Goal: Information Seeking & Learning: Understand process/instructions

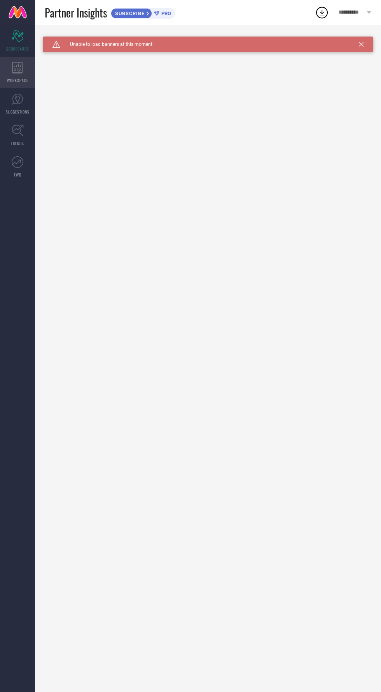
click at [30, 74] on div "WORKSPACE" at bounding box center [17, 72] width 35 height 31
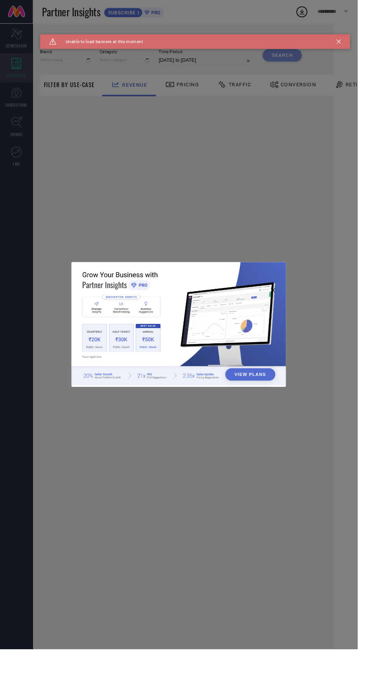
type input "1 STOP FASHION"
type input "All"
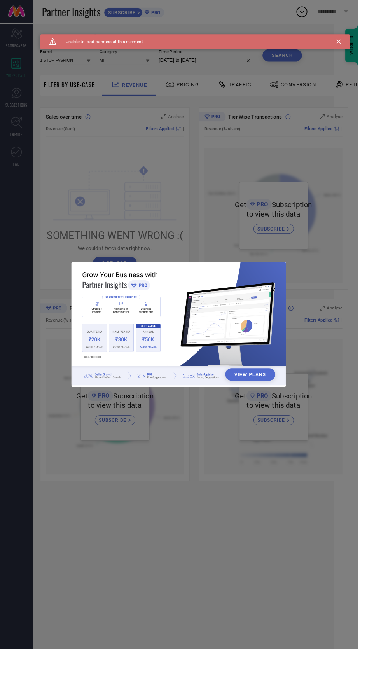
click at [345, 40] on div "Caution Created with Sketch. Unable to load banners at this moment" at bounding box center [208, 45] width 330 height 16
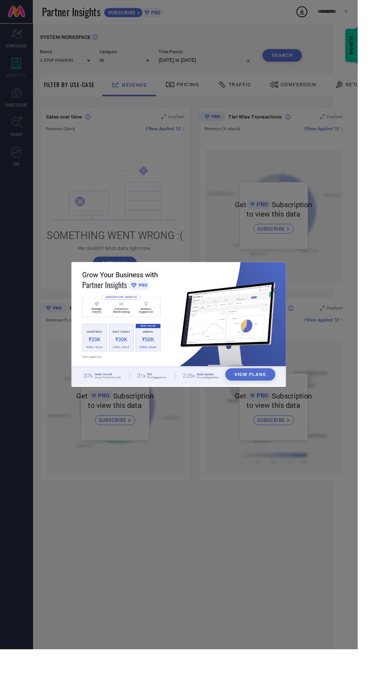
click at [283, 406] on button "View Plans" at bounding box center [266, 399] width 53 height 13
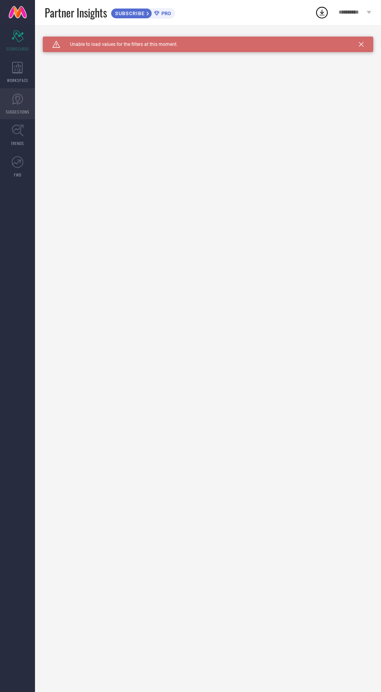
click at [23, 103] on icon at bounding box center [18, 99] width 12 height 12
click at [24, 168] on link "FWD" at bounding box center [17, 166] width 35 height 31
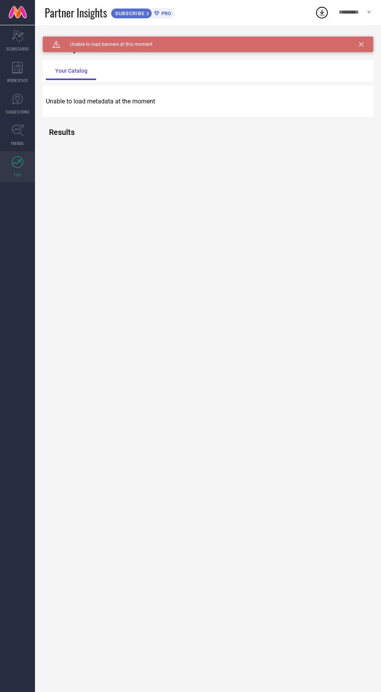
click at [361, 44] on icon at bounding box center [361, 44] width 5 height 5
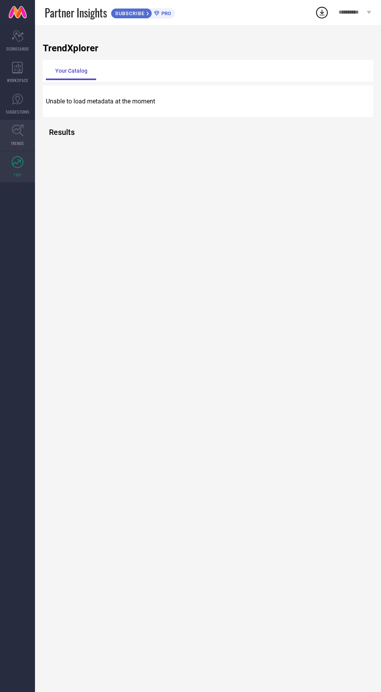
click at [20, 141] on span "TRENDS" at bounding box center [17, 143] width 13 height 6
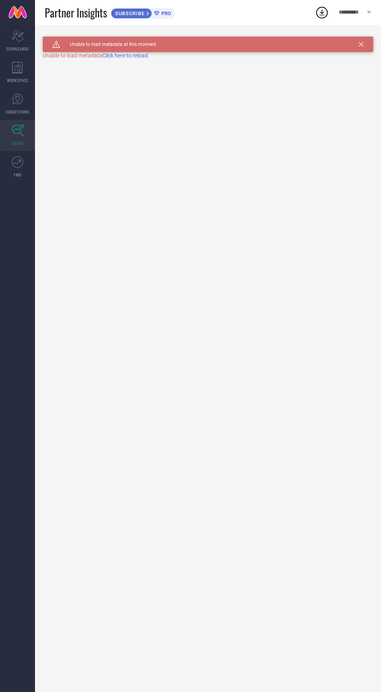
click at [126, 56] on span "Click here to reload." at bounding box center [125, 55] width 47 height 6
click at [323, 12] on icon at bounding box center [322, 13] width 5 height 6
click at [361, 44] on icon at bounding box center [361, 44] width 5 height 5
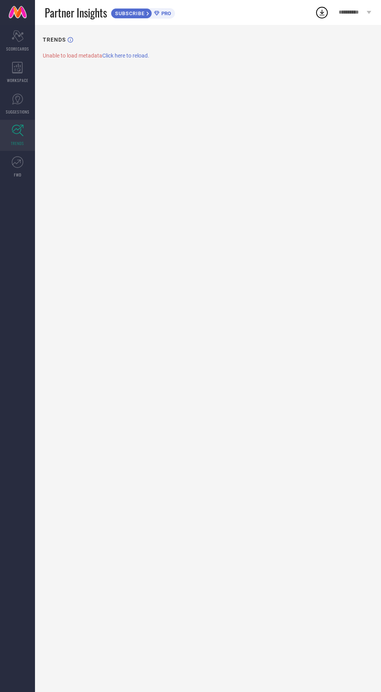
click at [318, 13] on icon at bounding box center [322, 12] width 14 height 14
click at [291, 140] on div "TRENDS Unable to load metadata Click here to reload." at bounding box center [208, 358] width 346 height 667
click at [359, 12] on span "**********" at bounding box center [352, 12] width 26 height 7
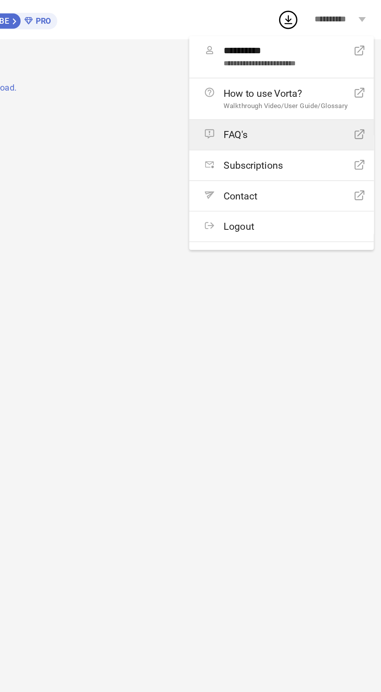
click at [319, 82] on div "FAQ's Open Icon" at bounding box center [320, 85] width 102 height 7
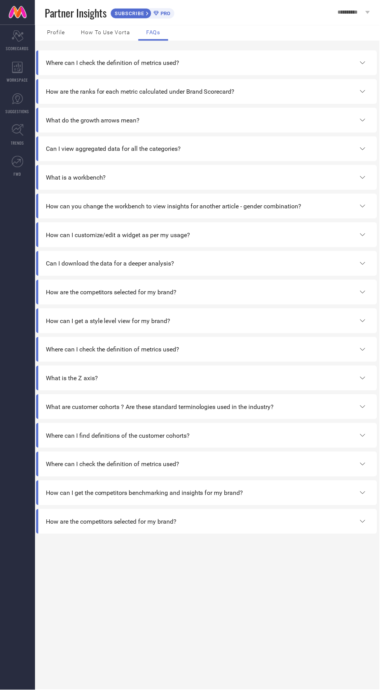
click at [339, 322] on div "How can I get a style level view for my brand?" at bounding box center [207, 321] width 322 height 9
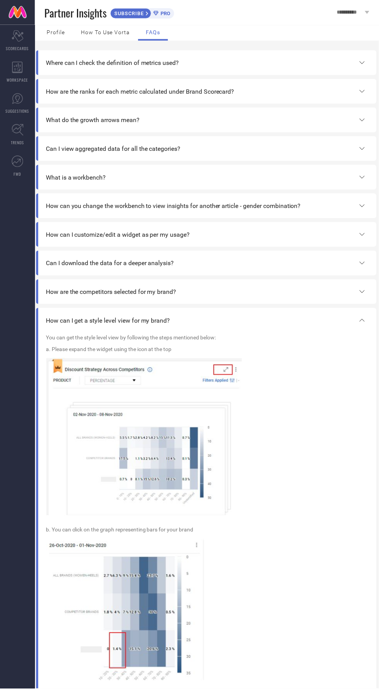
click at [102, 32] on span "How to use Vorta" at bounding box center [105, 32] width 49 height 6
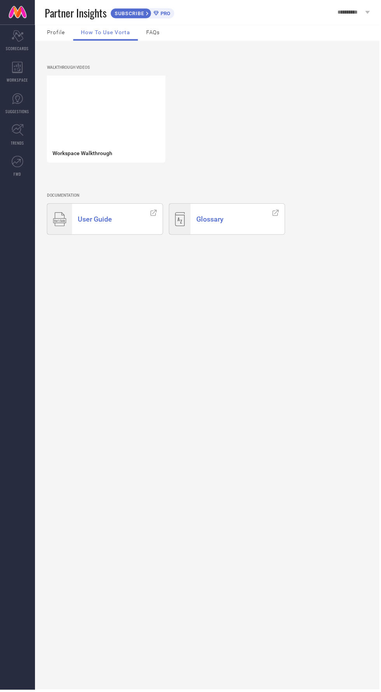
click at [357, 9] on span "**********" at bounding box center [352, 12] width 26 height 7
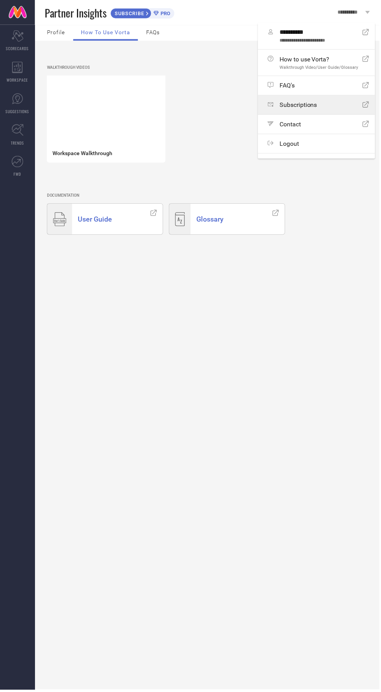
click at [325, 103] on div "Subscriptions Open Icon" at bounding box center [320, 104] width 102 height 7
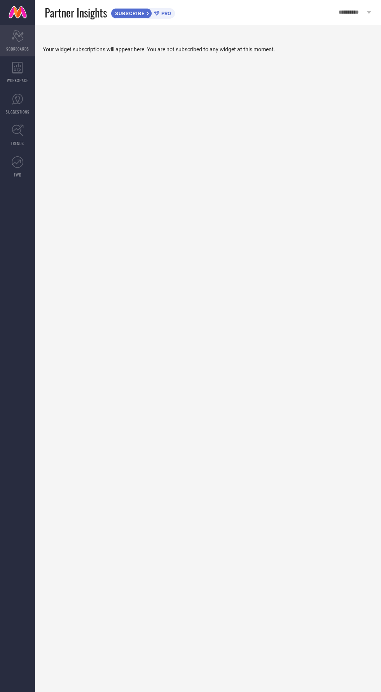
click at [26, 35] on div "Scorecard SCORECARDS" at bounding box center [17, 40] width 35 height 31
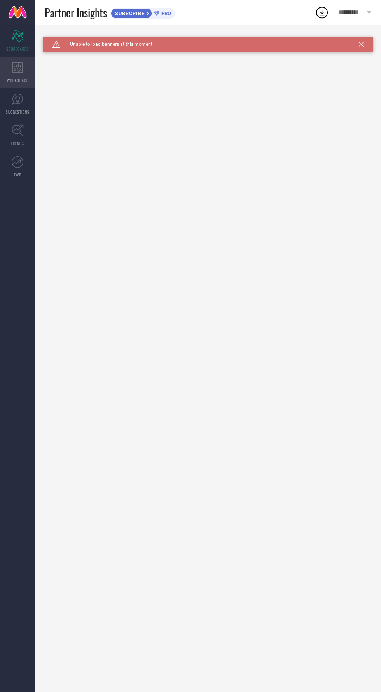
click at [19, 80] on span "WORKSPACE" at bounding box center [17, 80] width 21 height 6
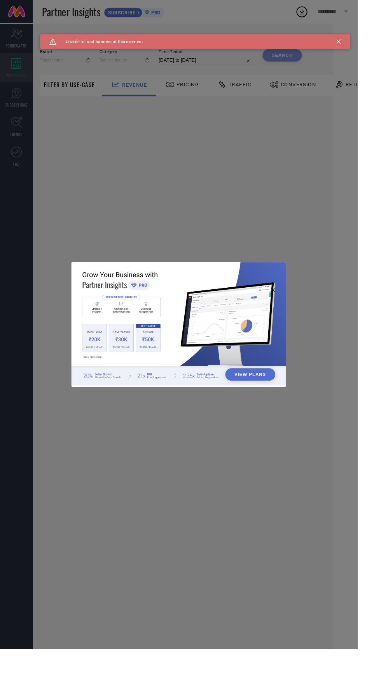
type input "1 STOP FASHION"
type input "All"
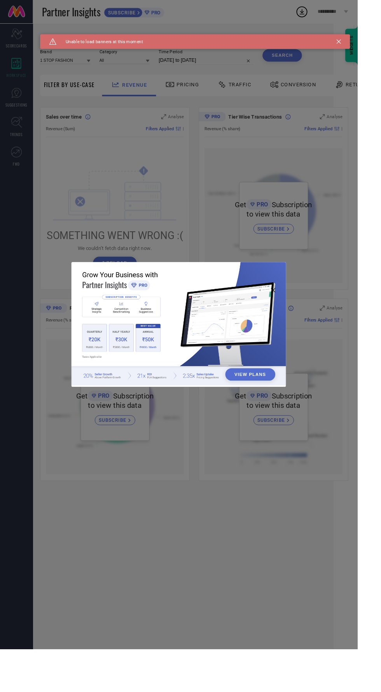
click at [28, 120] on div "View Plans" at bounding box center [190, 346] width 381 height 692
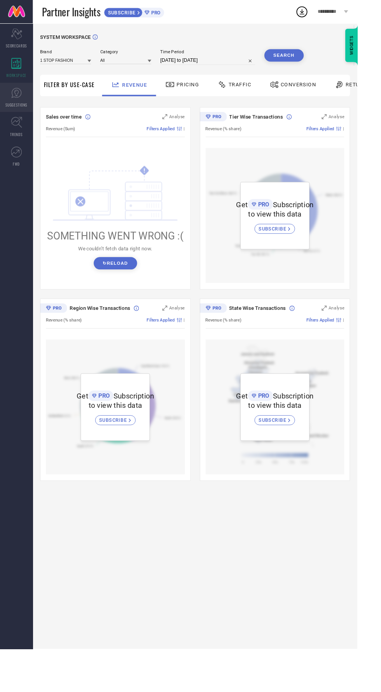
click at [27, 112] on span "SUGGESTIONS" at bounding box center [18, 112] width 24 height 6
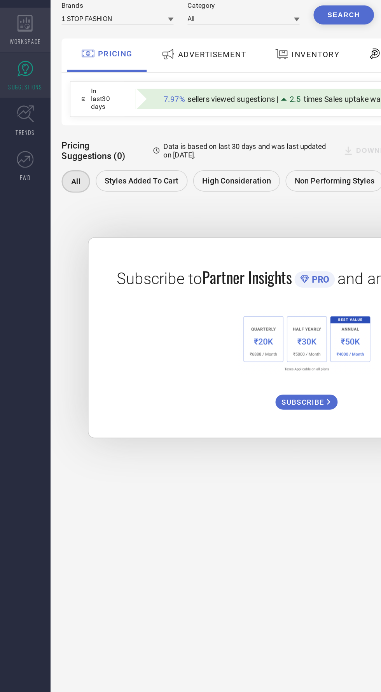
click at [27, 78] on span "WORKSPACE" at bounding box center [17, 80] width 21 height 6
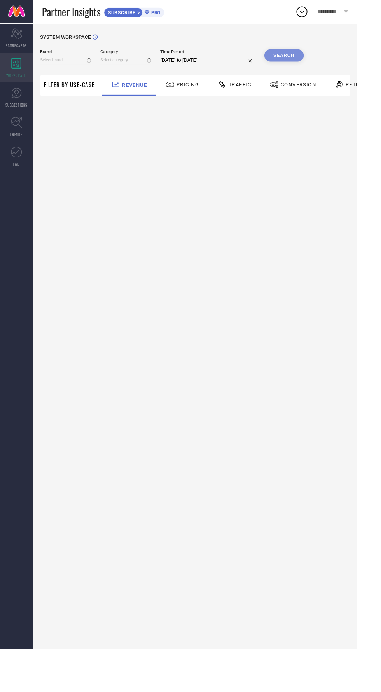
type input "1 STOP FASHION"
type input "All"
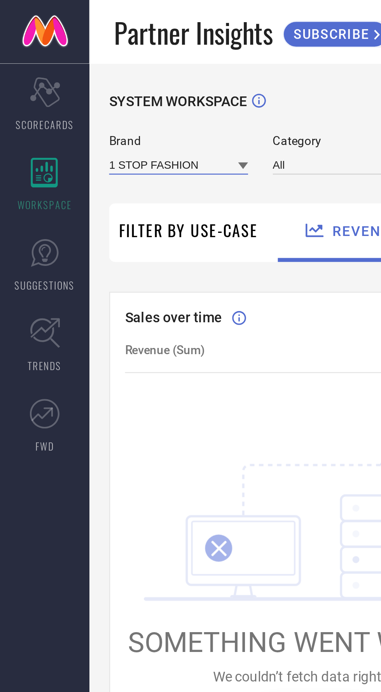
click at [80, 62] on input at bounding box center [70, 64] width 54 height 8
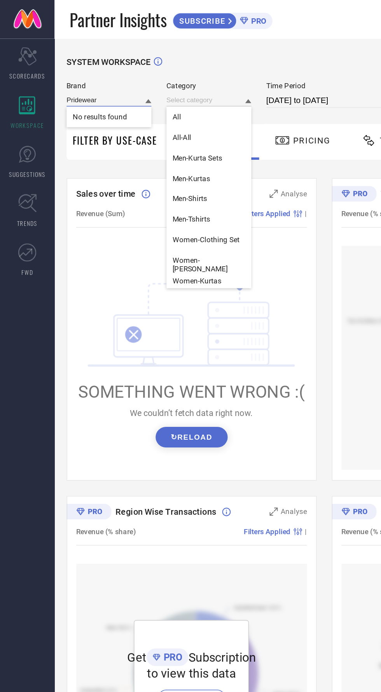
click at [69, 64] on input "Pridewear" at bounding box center [70, 64] width 54 height 8
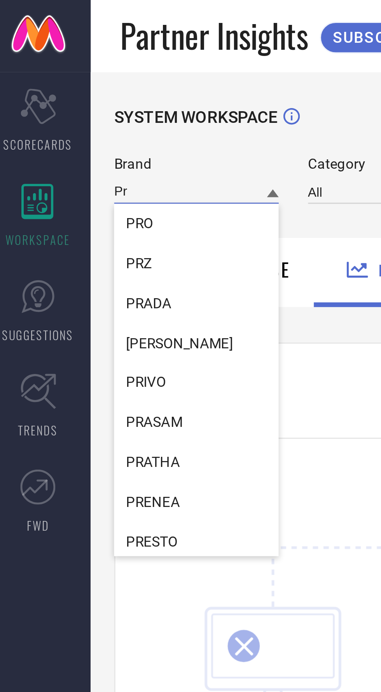
type input "P"
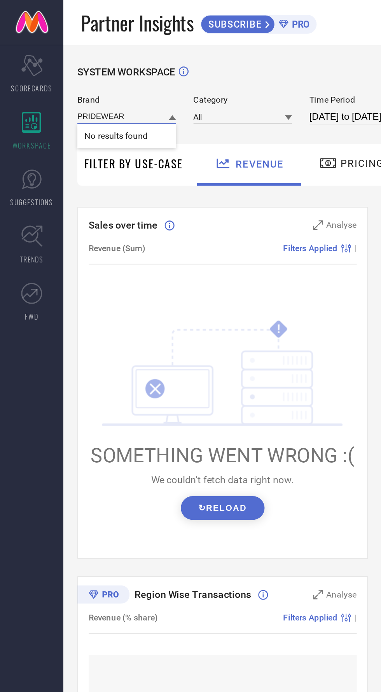
type input "PRIDEWEAR"
click at [143, 65] on input at bounding box center [134, 64] width 54 height 8
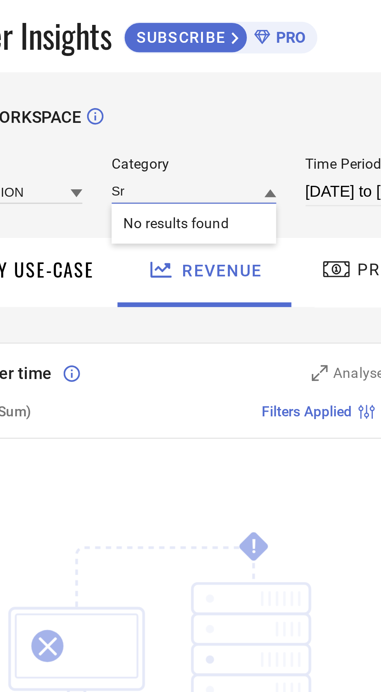
type input "S"
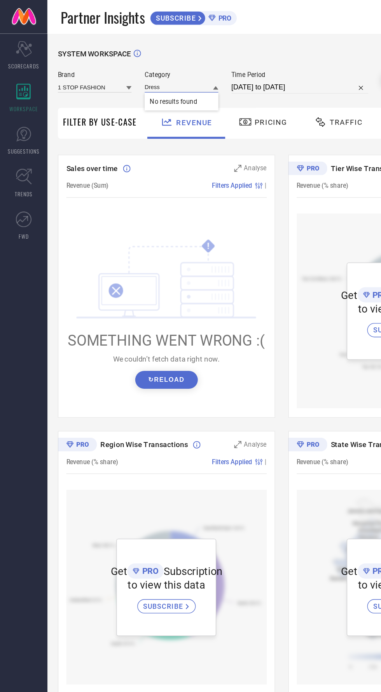
type input "Dress"
click at [156, 50] on div "SYSTEM WORKSPACE" at bounding box center [208, 45] width 330 height 16
click at [148, 67] on input at bounding box center [134, 64] width 54 height 8
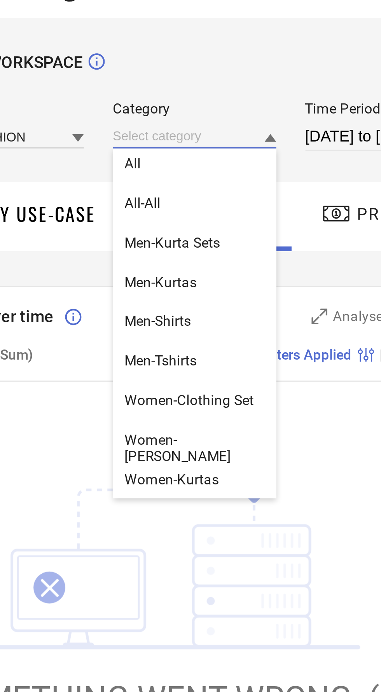
scroll to position [1, 0]
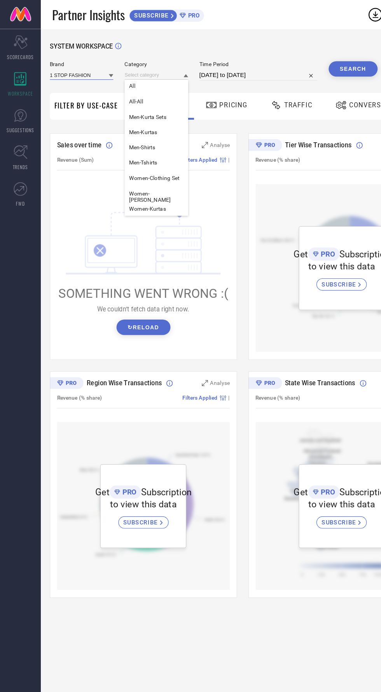
click at [76, 65] on input at bounding box center [70, 64] width 54 height 8
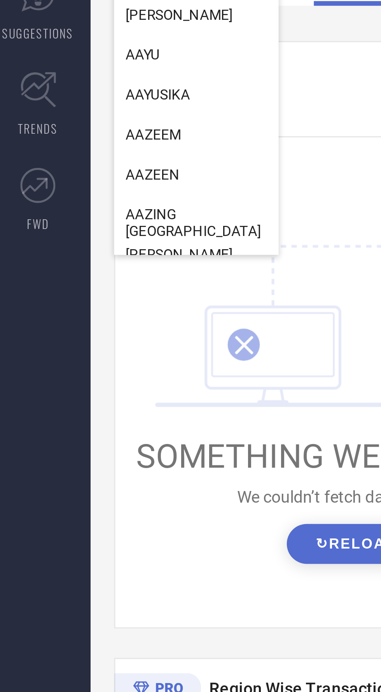
scroll to position [1605, 0]
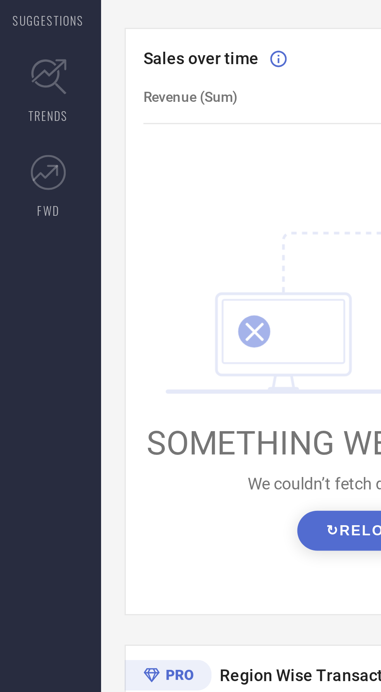
click at [70, 156] on div "Sales over time Analyse Revenue (Sum) Filters Applied | ! SOMETHING WENT WRONG …" at bounding box center [123, 211] width 161 height 194
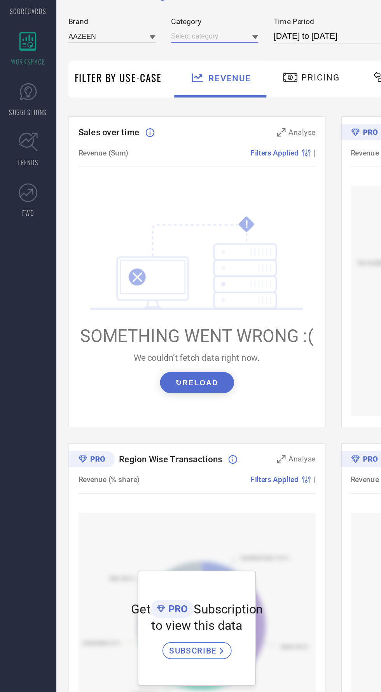
click at [149, 64] on input at bounding box center [134, 64] width 54 height 8
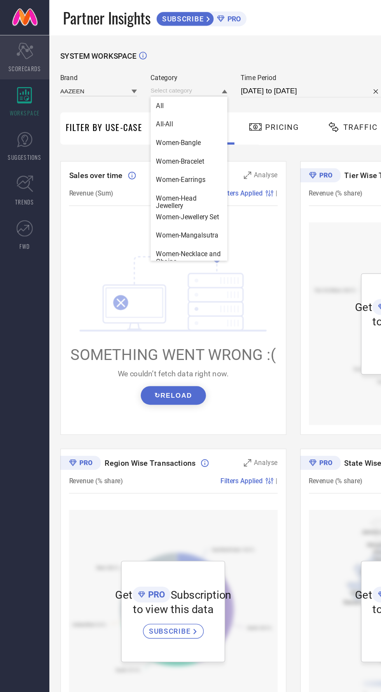
click at [22, 40] on icon "Scorecard" at bounding box center [18, 36] width 12 height 12
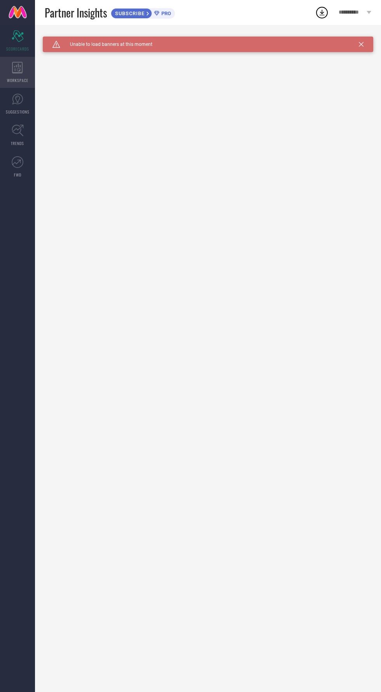
click at [21, 80] on span "WORKSPACE" at bounding box center [17, 80] width 21 height 6
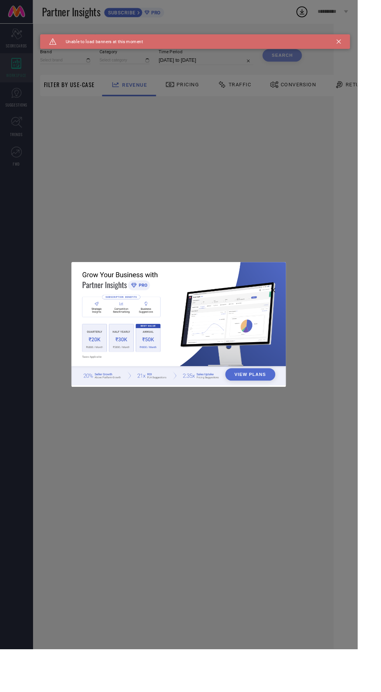
type input "1 STOP FASHION"
type input "All"
click at [361, 45] on icon at bounding box center [361, 44] width 5 height 5
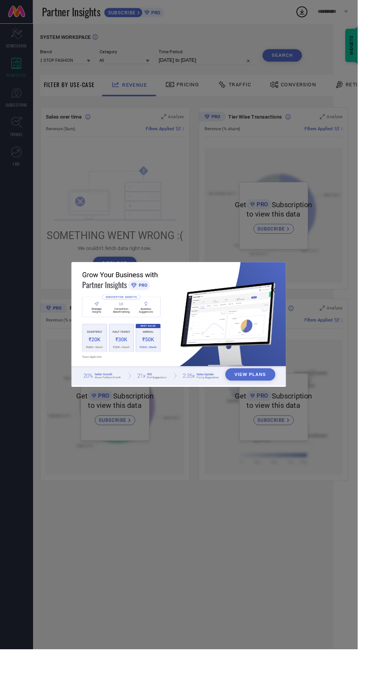
click at [13, 114] on div "View Plans" at bounding box center [190, 346] width 381 height 692
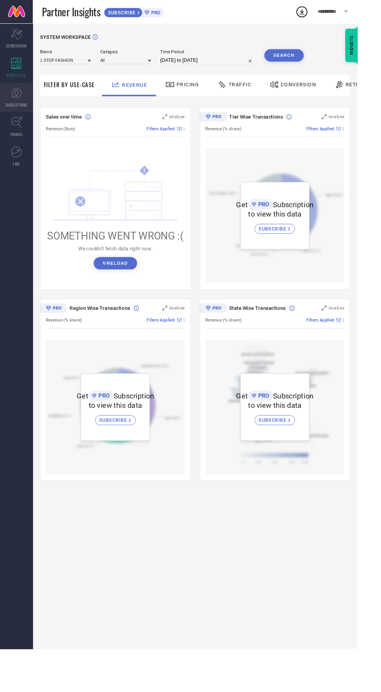
click at [34, 108] on link "SUGGESTIONS" at bounding box center [17, 103] width 35 height 31
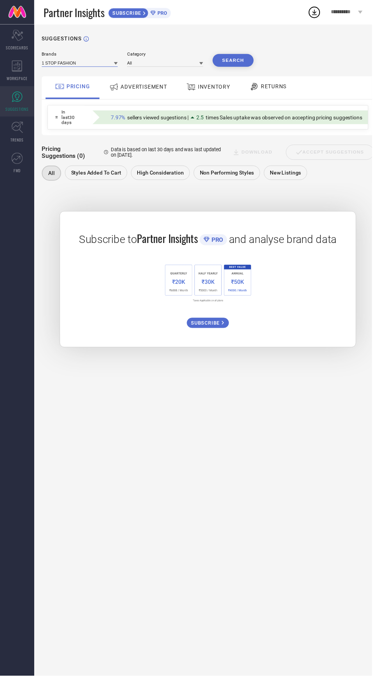
click at [76, 63] on input at bounding box center [82, 64] width 78 height 8
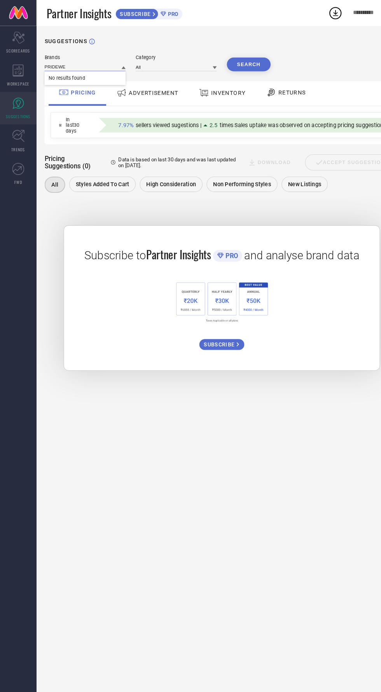
type input "PRIDEWE"
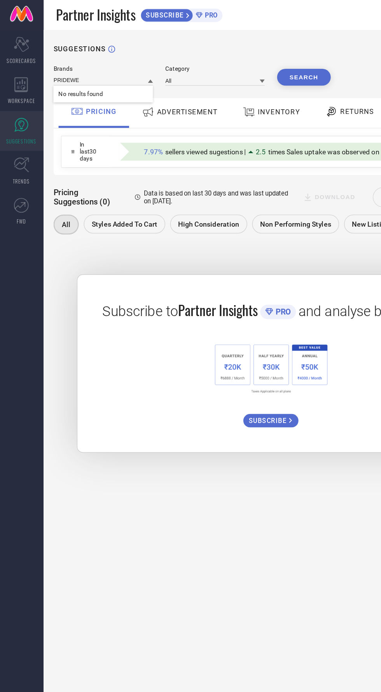
click at [157, 14] on icon at bounding box center [156, 13] width 5 height 5
click at [20, 78] on span "WORKSPACE" at bounding box center [17, 80] width 21 height 6
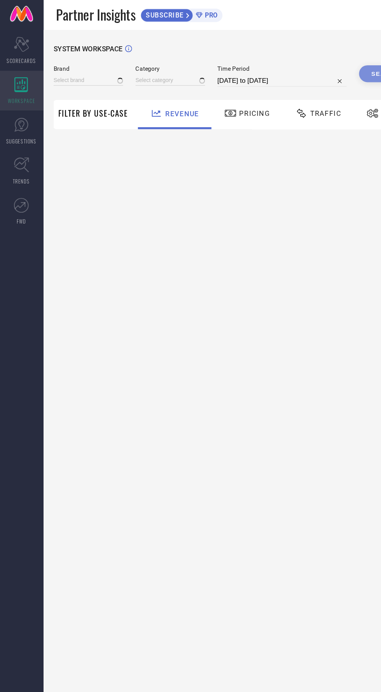
type input "1 STOP FASHION"
type input "All"
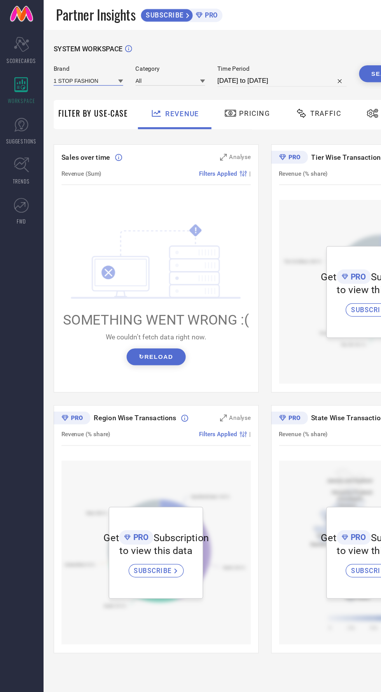
click at [65, 62] on input at bounding box center [70, 64] width 54 height 8
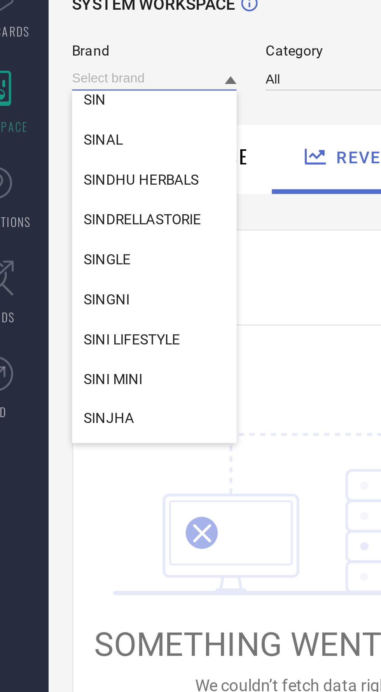
scroll to position [102972, 0]
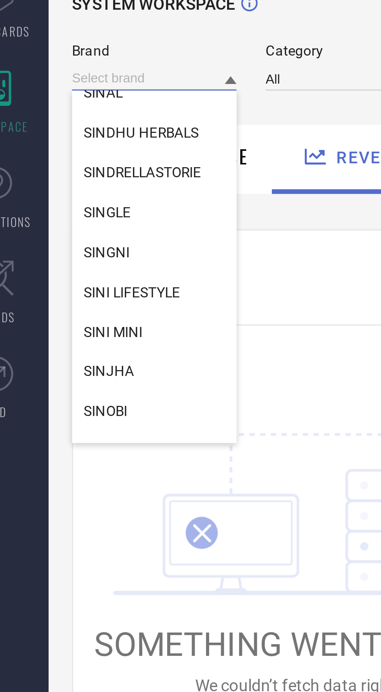
click at [57, 67] on input at bounding box center [70, 64] width 54 height 8
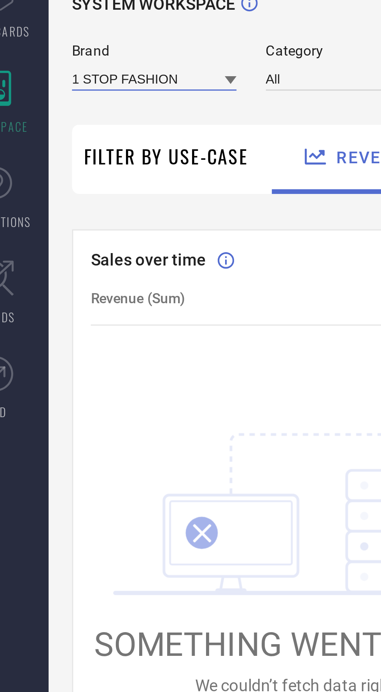
click at [79, 68] on input at bounding box center [70, 64] width 54 height 8
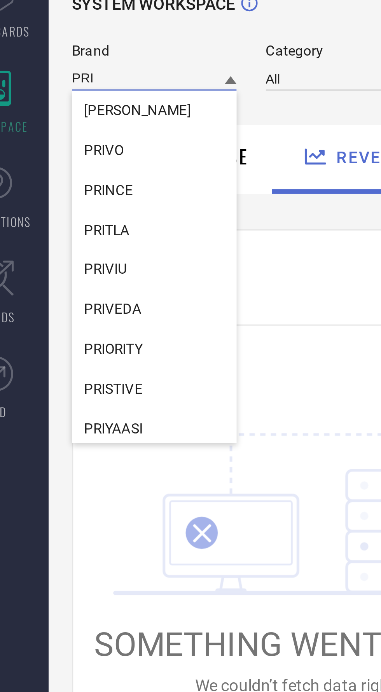
type input "PRID"
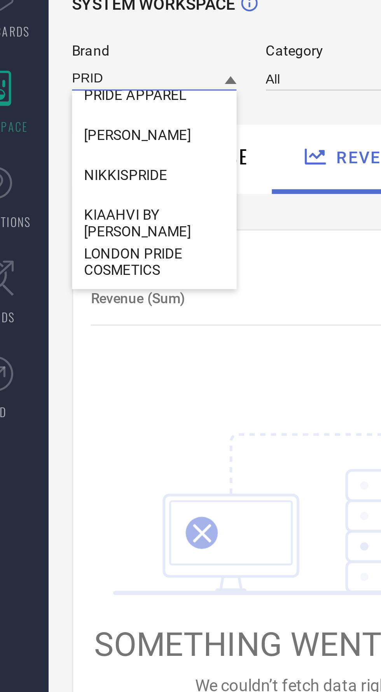
scroll to position [0, 0]
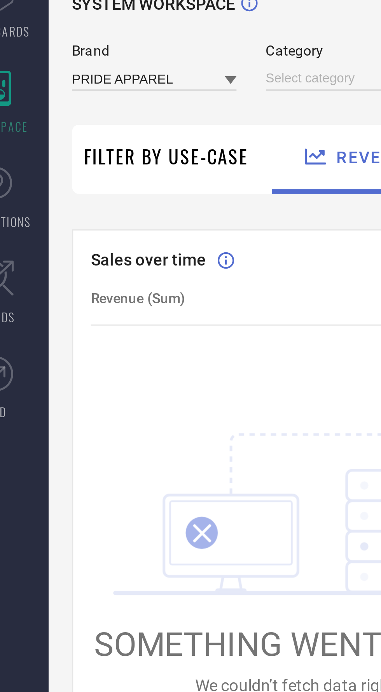
click at [77, 76] on div "SYSTEM WORKSPACE Brand PRIDE APPAREL Category Time Period 05-09-2025 to 05-10-2…" at bounding box center [208, 275] width 330 height 476
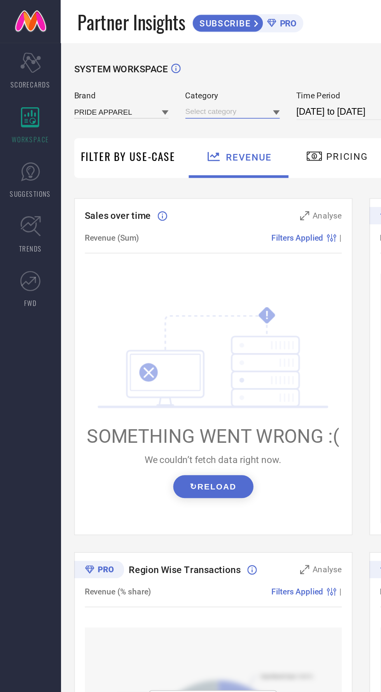
click at [133, 65] on input at bounding box center [134, 64] width 54 height 8
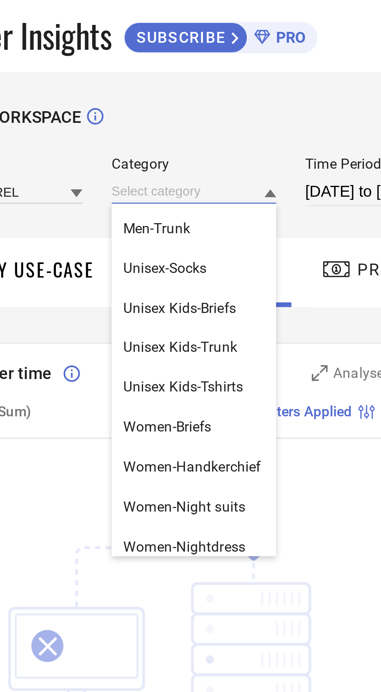
scroll to position [212, 0]
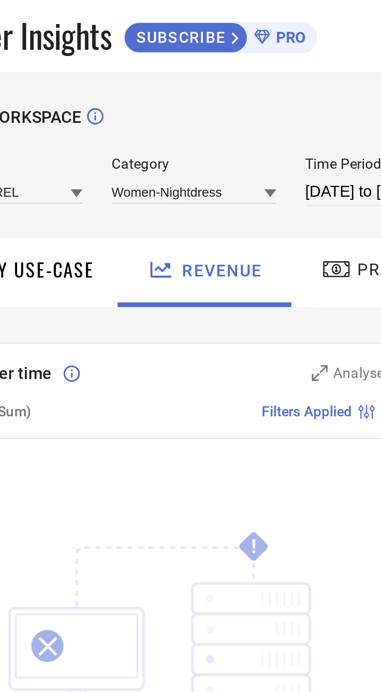
click at [146, 181] on icon "!" at bounding box center [122, 206] width 133 height 59
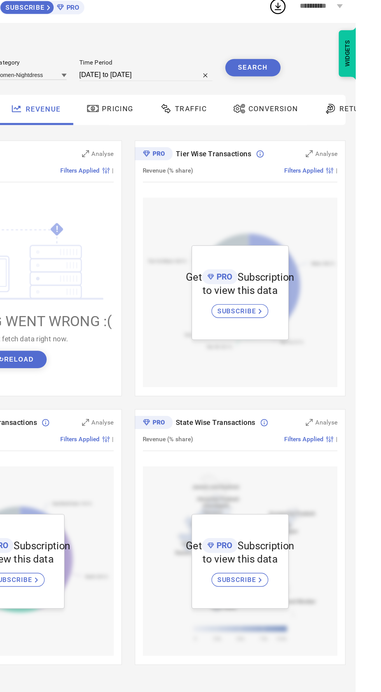
click at [308, 61] on button "Search" at bounding box center [303, 58] width 42 height 13
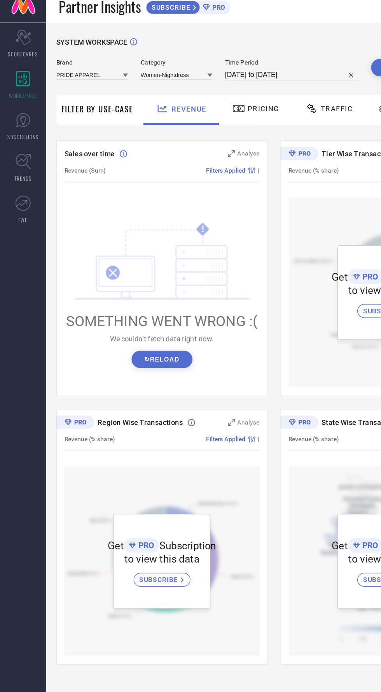
click at [128, 280] on button "↻ Reload" at bounding box center [123, 280] width 46 height 13
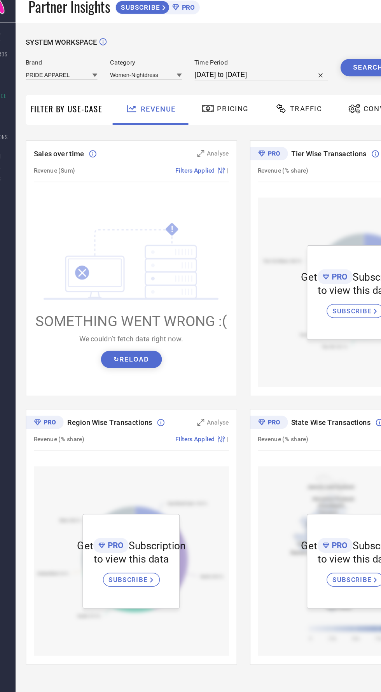
click at [204, 89] on span "Pricing" at bounding box center [200, 90] width 24 height 6
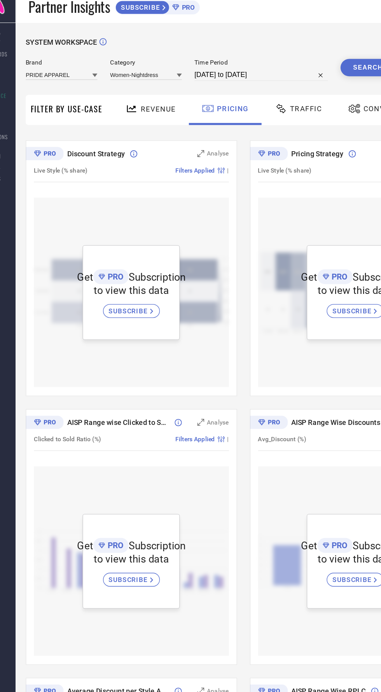
click at [244, 87] on span "Traffic" at bounding box center [256, 90] width 24 height 6
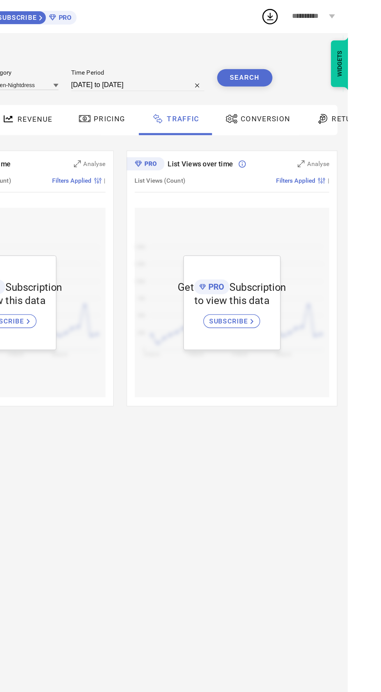
click at [365, 13] on span "**********" at bounding box center [352, 12] width 26 height 7
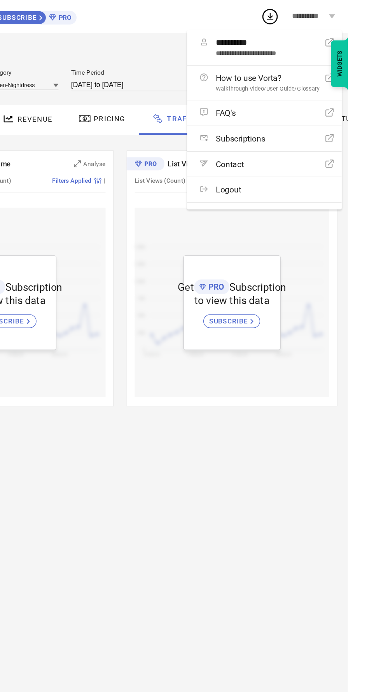
click at [381, 47] on div "WIDGETS" at bounding box center [374, 48] width 13 height 35
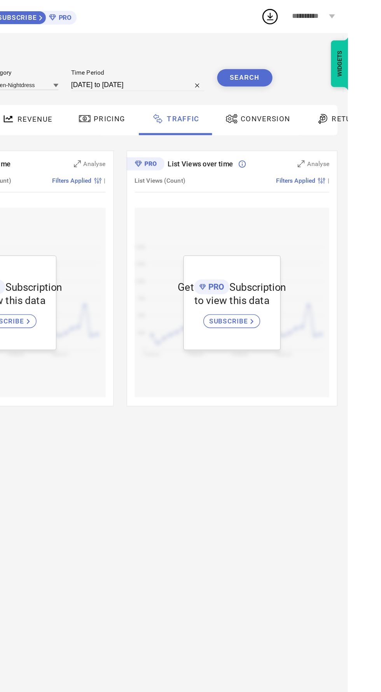
click at [295, 381] on div "SYSTEM WORKSPACE Brand PRIDE APPAREL Category Women-Nightdress Time Period 05-0…" at bounding box center [208, 358] width 346 height 667
click at [381, 22] on div "WIDGETS" at bounding box center [363, 27] width 35 height 13
click at [371, 12] on icon at bounding box center [369, 12] width 5 height 3
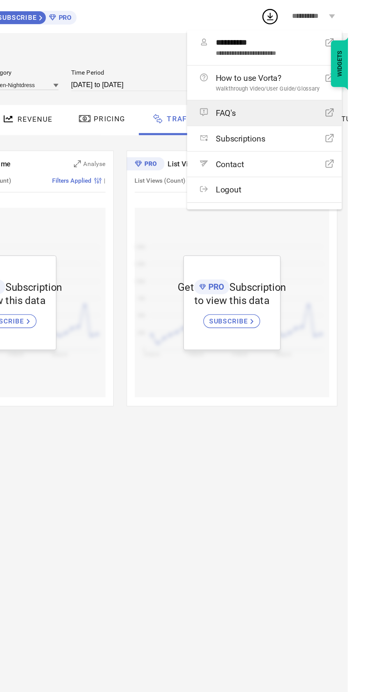
click at [337, 83] on div "FAQ's Open Icon" at bounding box center [320, 85] width 102 height 7
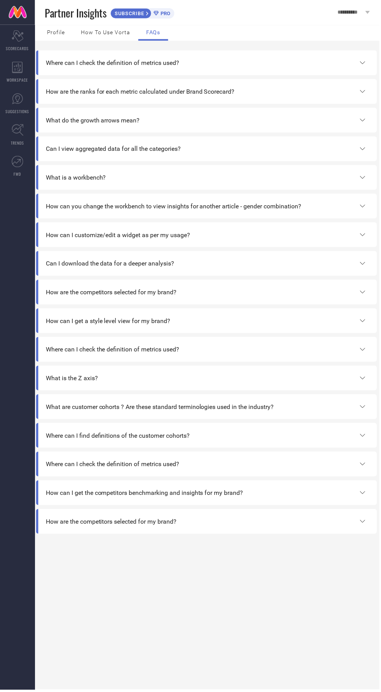
click at [322, 322] on div "How can I get a style level view for my brand?" at bounding box center [207, 321] width 322 height 9
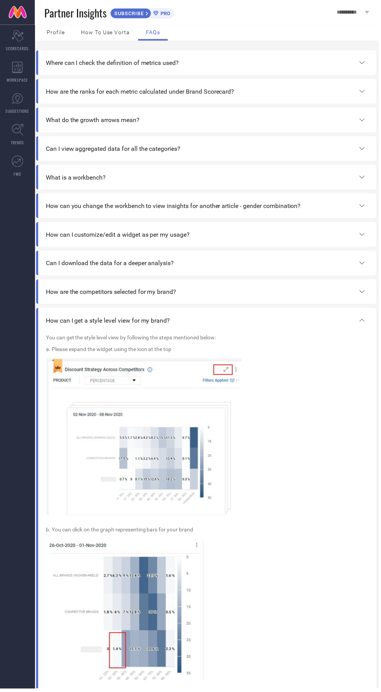
click at [101, 30] on span "How to use Vorta" at bounding box center [105, 32] width 49 height 6
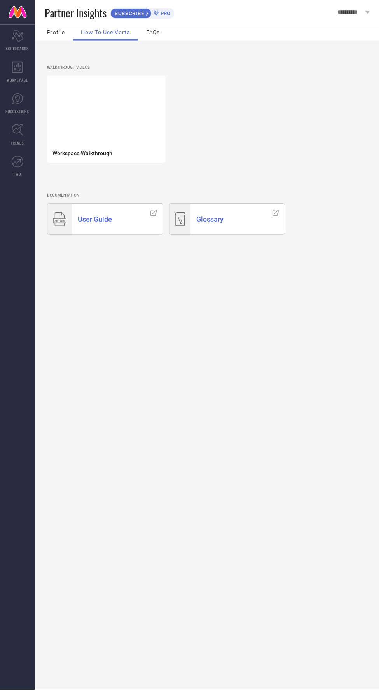
click at [58, 36] on div "Profile" at bounding box center [56, 33] width 34 height 16
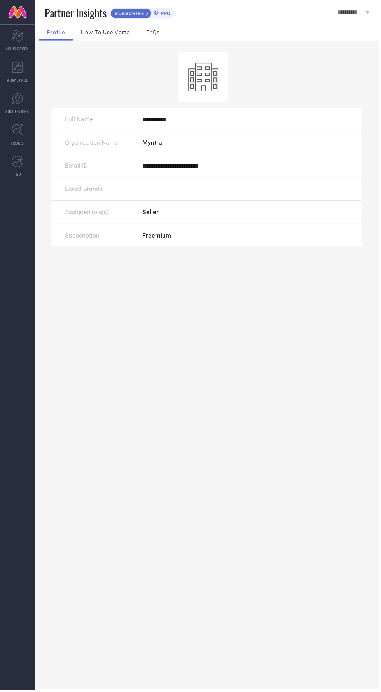
click at [98, 29] on span "How to use Vorta" at bounding box center [105, 32] width 49 height 6
